Goal: Task Accomplishment & Management: Manage account settings

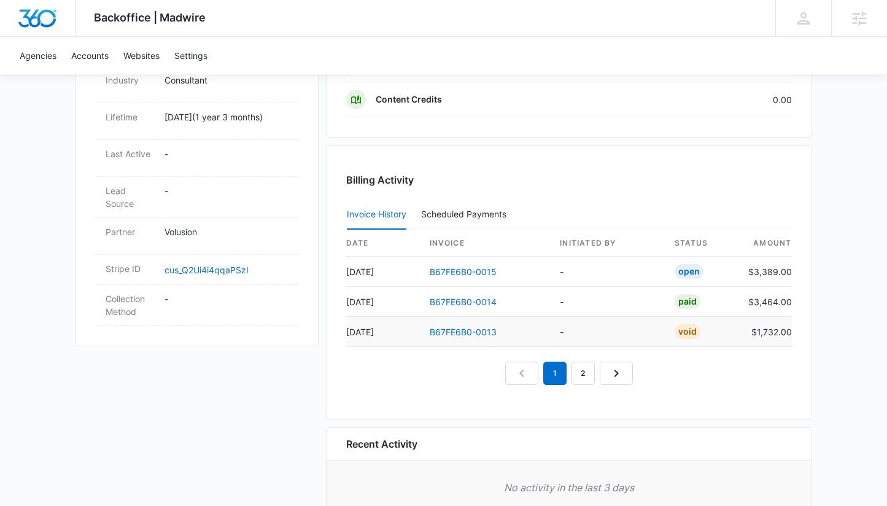
scroll to position [661, 0]
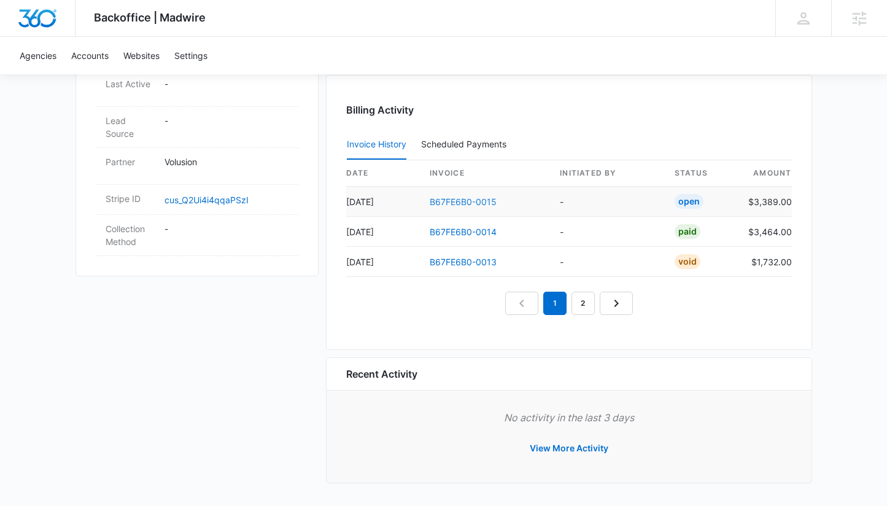
click at [444, 198] on link "B67FE6B0-0015" at bounding box center [462, 201] width 67 height 10
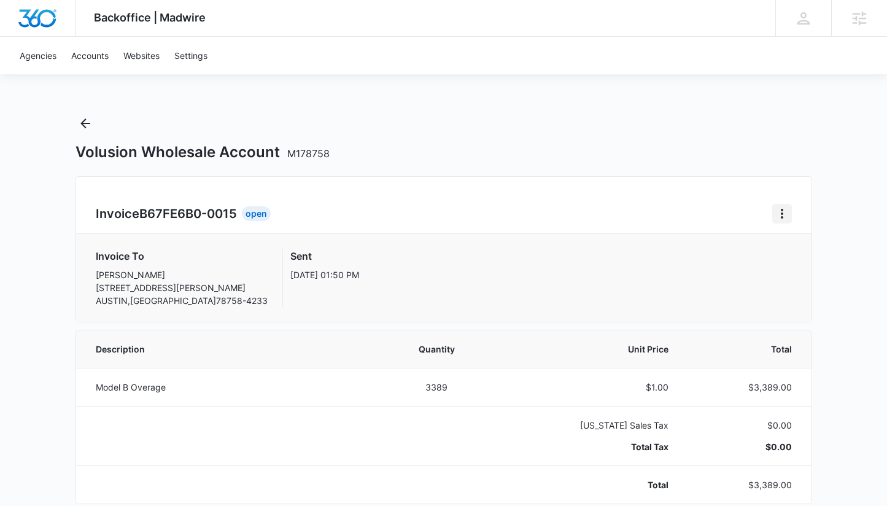
click at [774, 220] on button "Home" at bounding box center [782, 214] width 20 height 20
click at [724, 244] on link "Download Invoice" at bounding box center [725, 247] width 71 height 10
click at [90, 121] on icon "Back" at bounding box center [85, 123] width 15 height 15
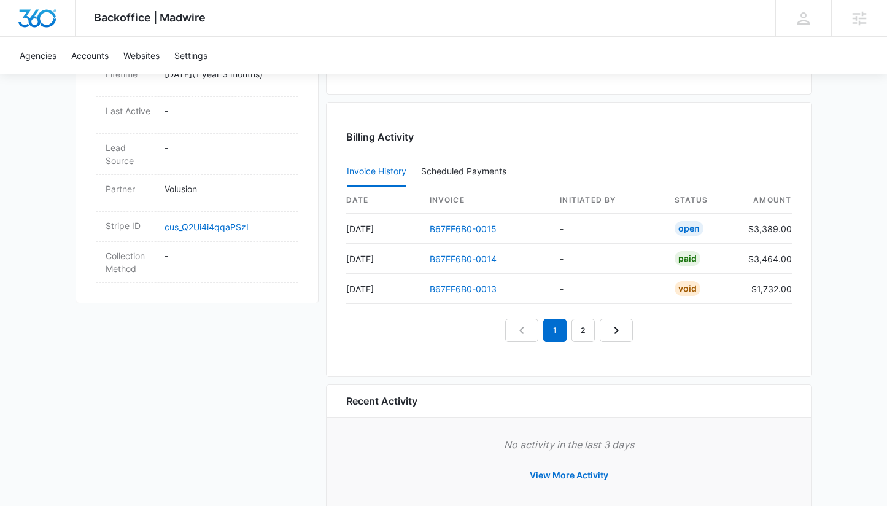
scroll to position [661, 0]
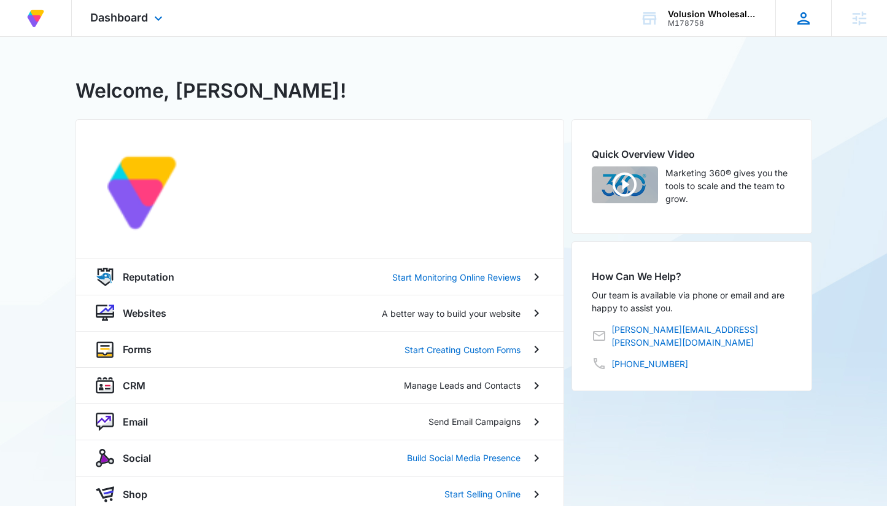
click at [803, 21] on icon at bounding box center [803, 18] width 18 height 18
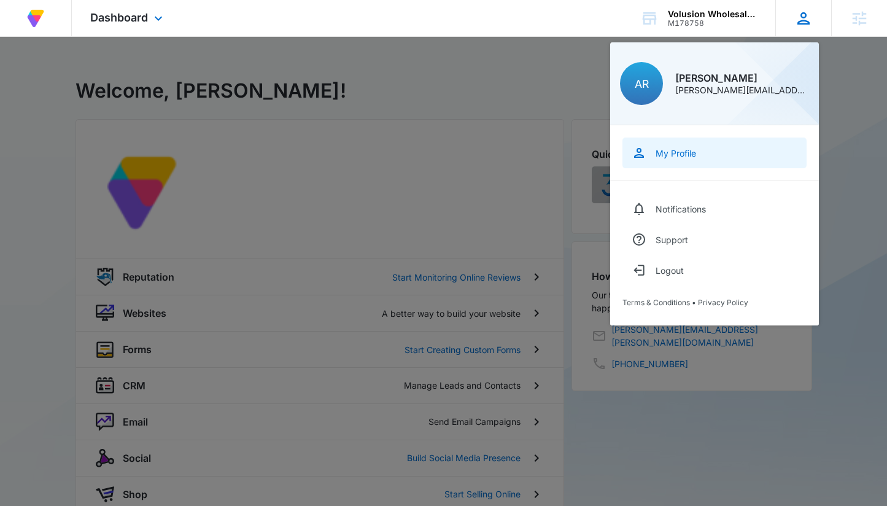
click at [700, 156] on link "My Profile" at bounding box center [714, 152] width 184 height 31
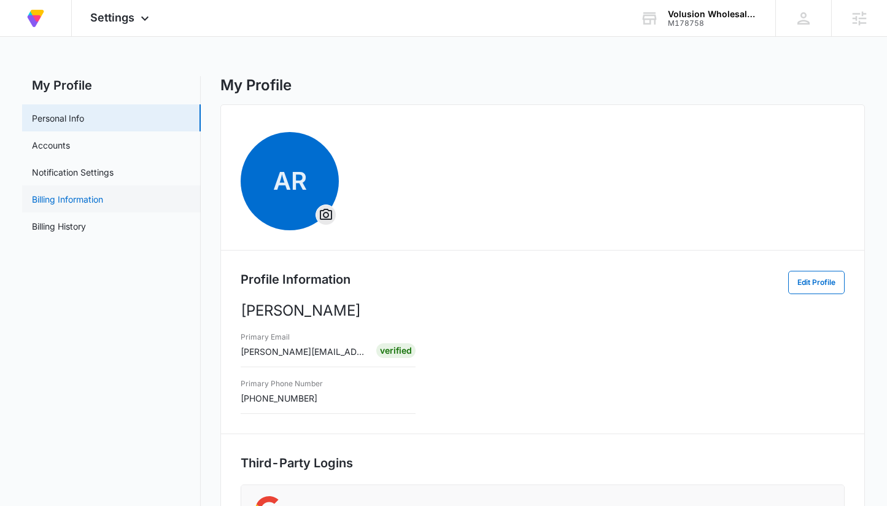
click at [61, 206] on link "Billing Information" at bounding box center [67, 199] width 71 height 13
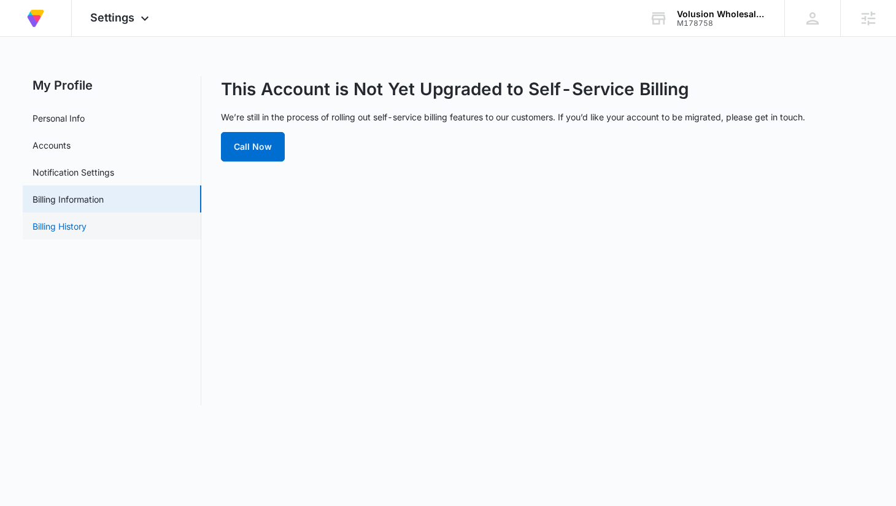
click at [61, 229] on link "Billing History" at bounding box center [60, 226] width 54 height 13
